Goal: Task Accomplishment & Management: Use online tool/utility

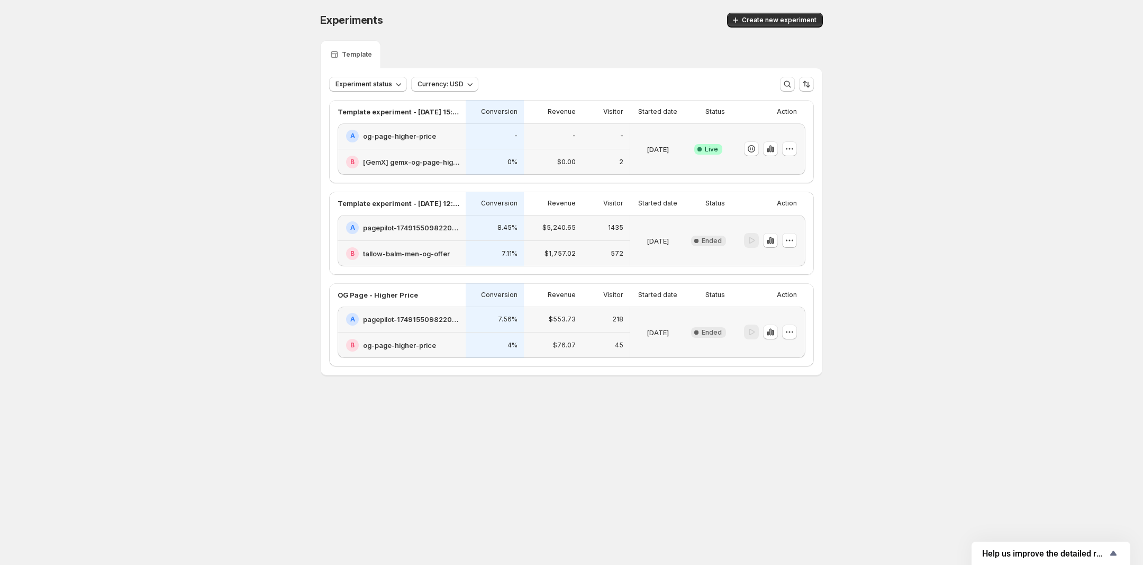
click at [413, 135] on h2 "og-page-higher-price" at bounding box center [399, 136] width 73 height 11
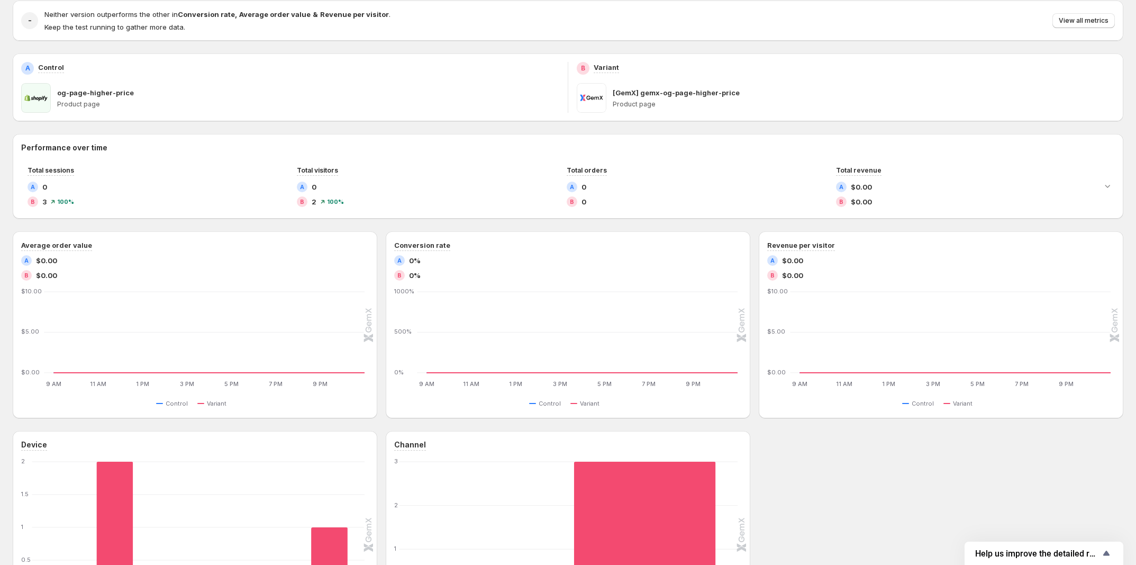
scroll to position [111, 0]
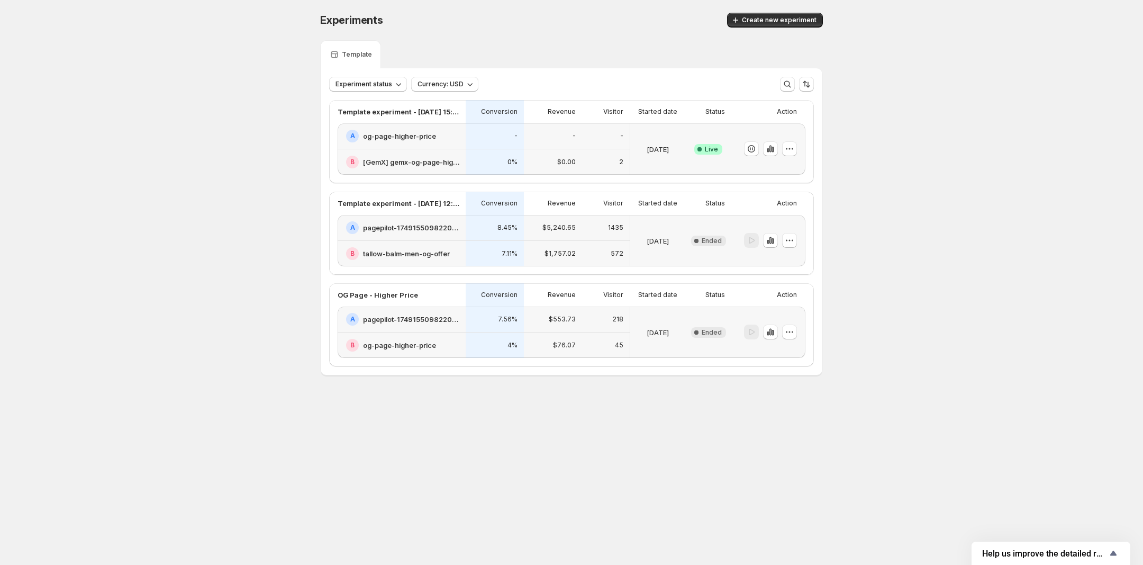
click at [380, 132] on h2 "og-page-higher-price" at bounding box center [399, 136] width 73 height 11
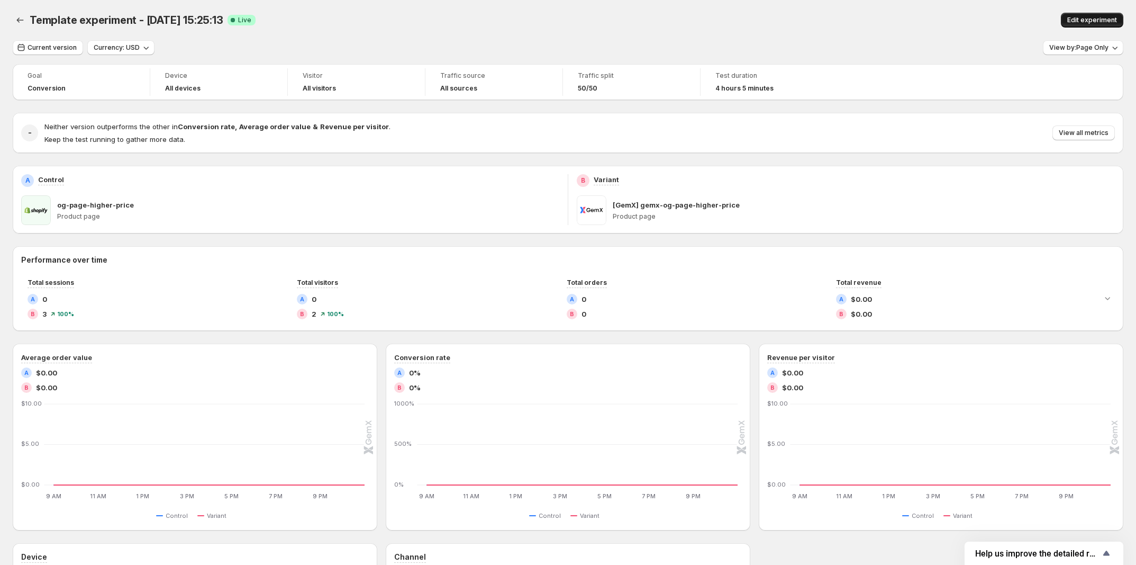
click at [1096, 17] on span "Edit experiment" at bounding box center [1092, 20] width 50 height 8
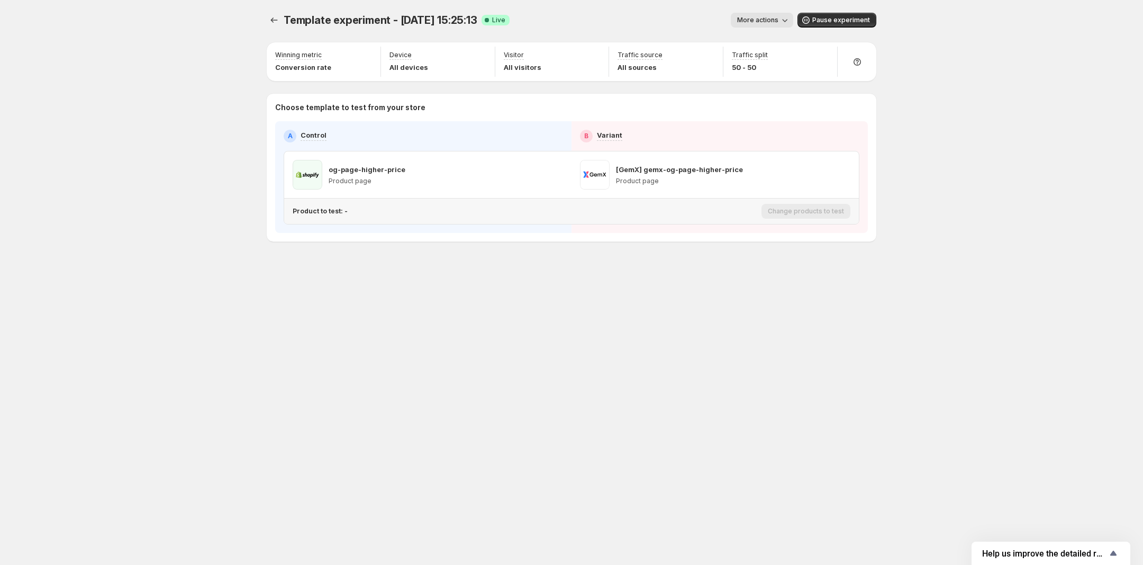
click at [326, 213] on p "Product to test: -" at bounding box center [320, 211] width 55 height 8
click at [329, 210] on p "Product to test: -" at bounding box center [320, 211] width 55 height 8
click at [273, 21] on icon "Experiments" at bounding box center [274, 20] width 11 height 11
